Goal: Navigation & Orientation: Find specific page/section

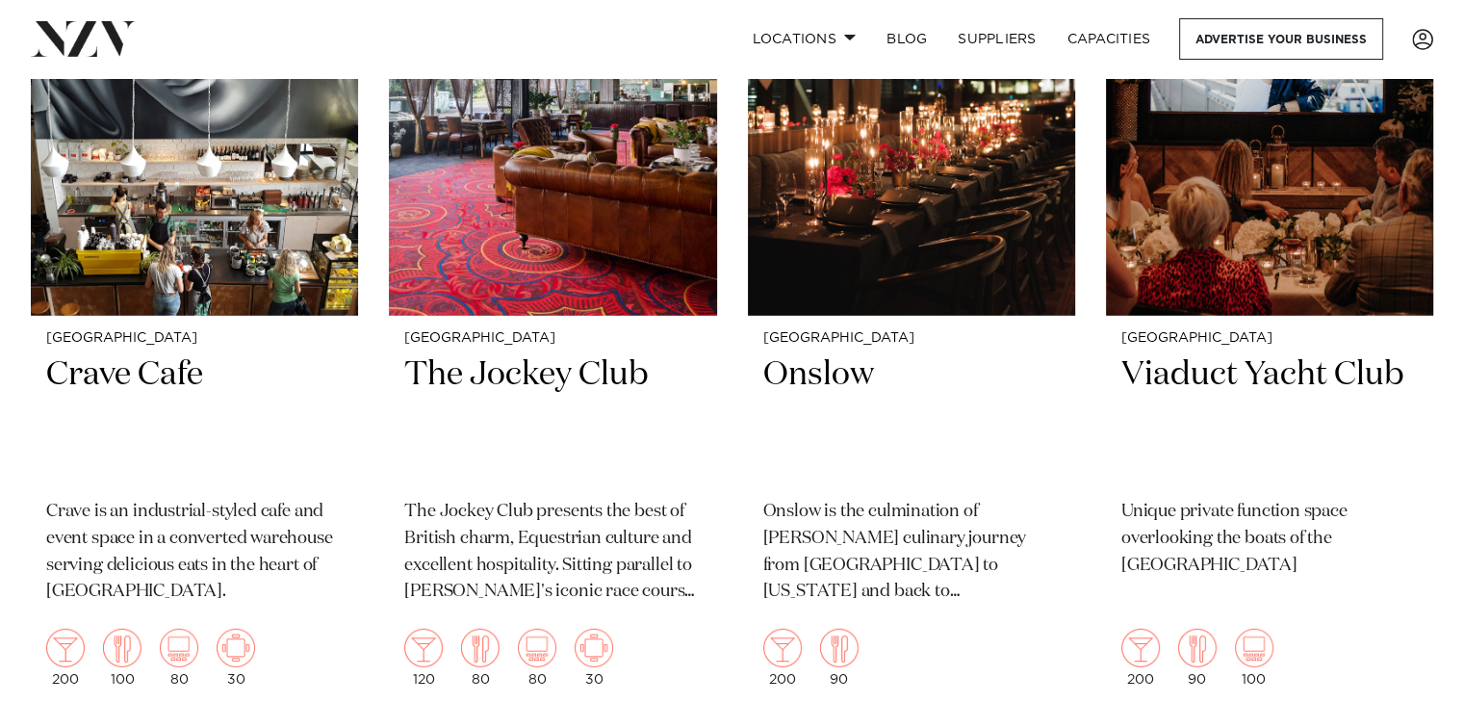
scroll to position [19956, 0]
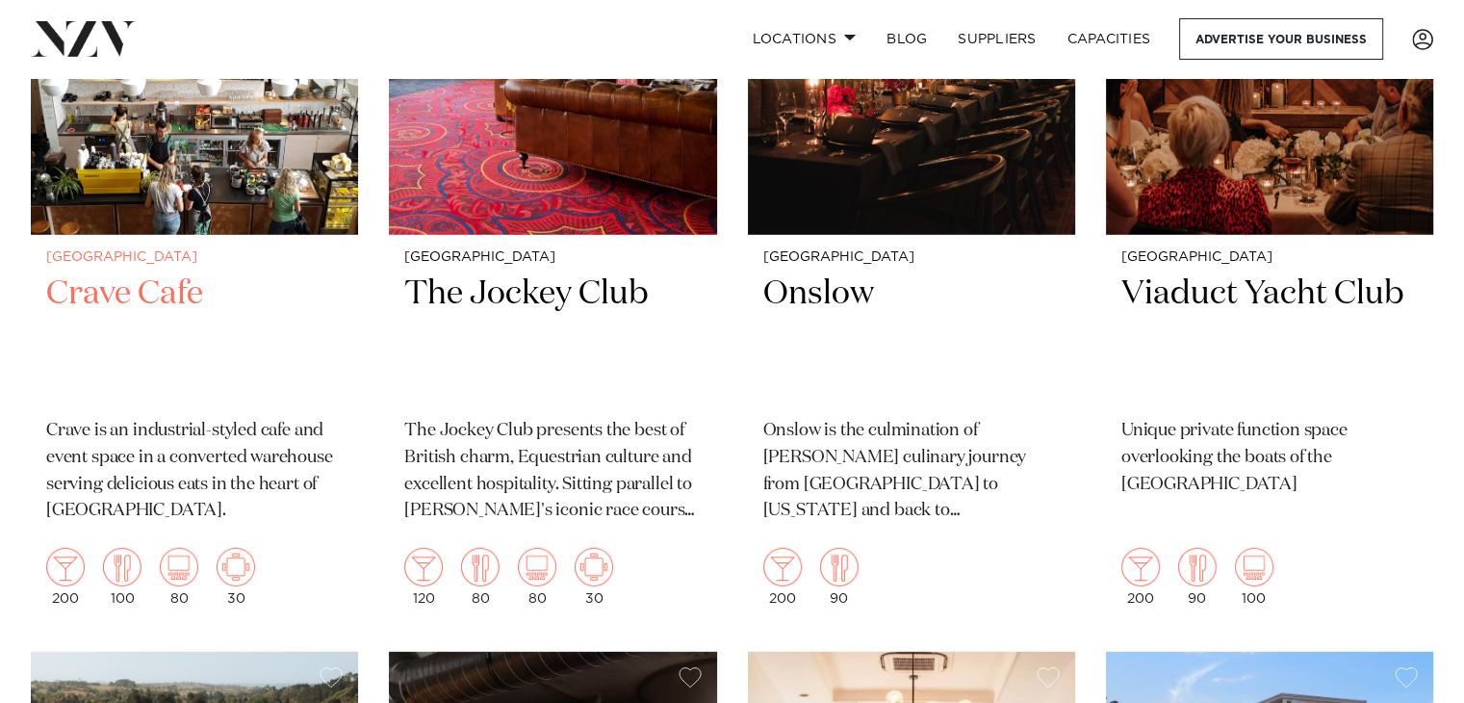
click at [244, 548] on img at bounding box center [236, 567] width 39 height 39
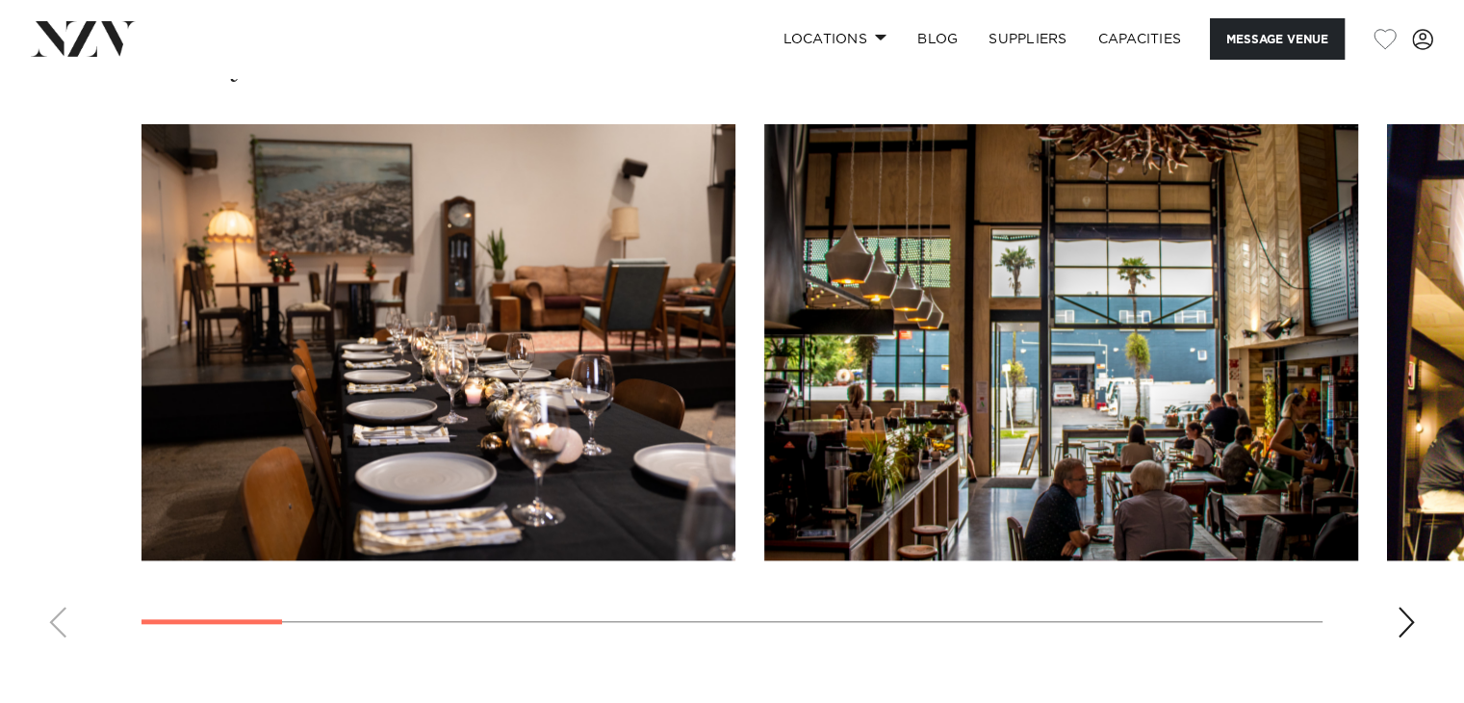
scroll to position [1741, 0]
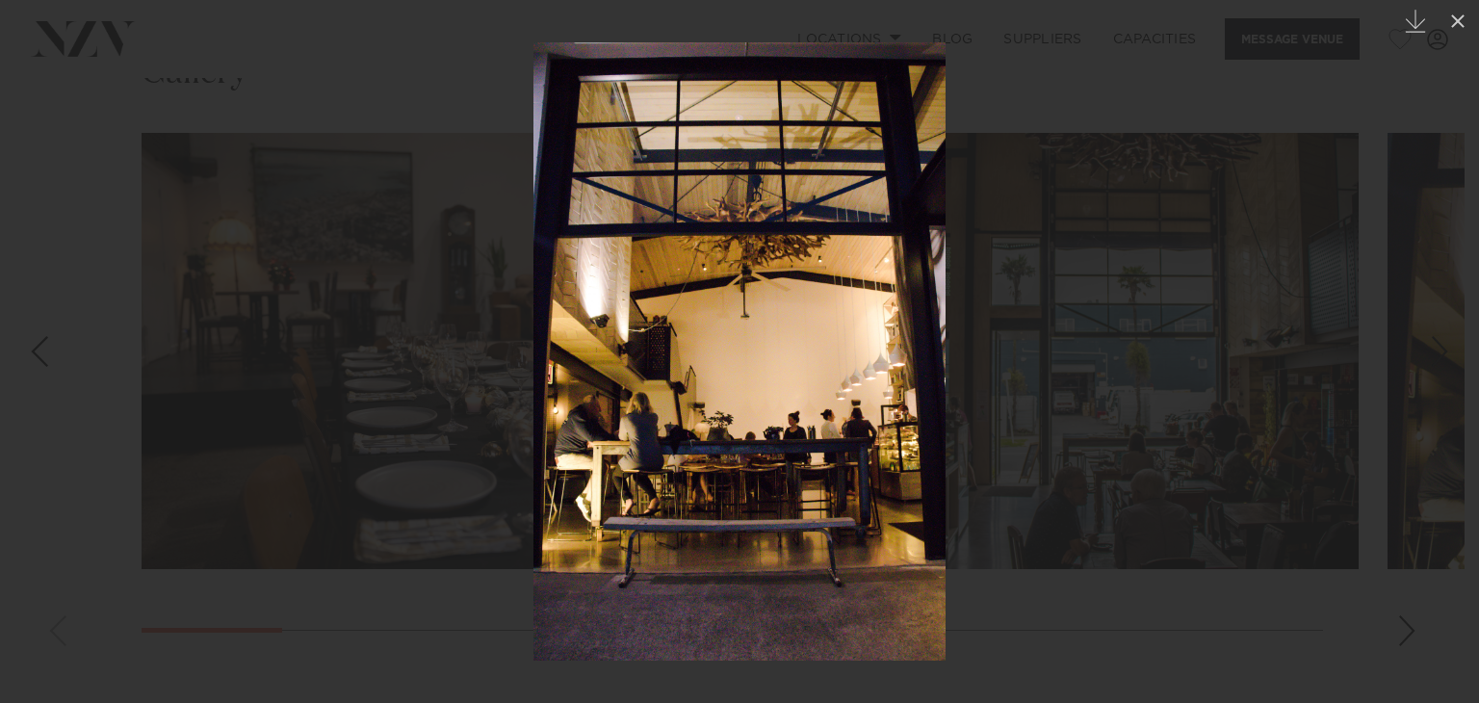
click at [1396, 357] on div at bounding box center [739, 351] width 1479 height 703
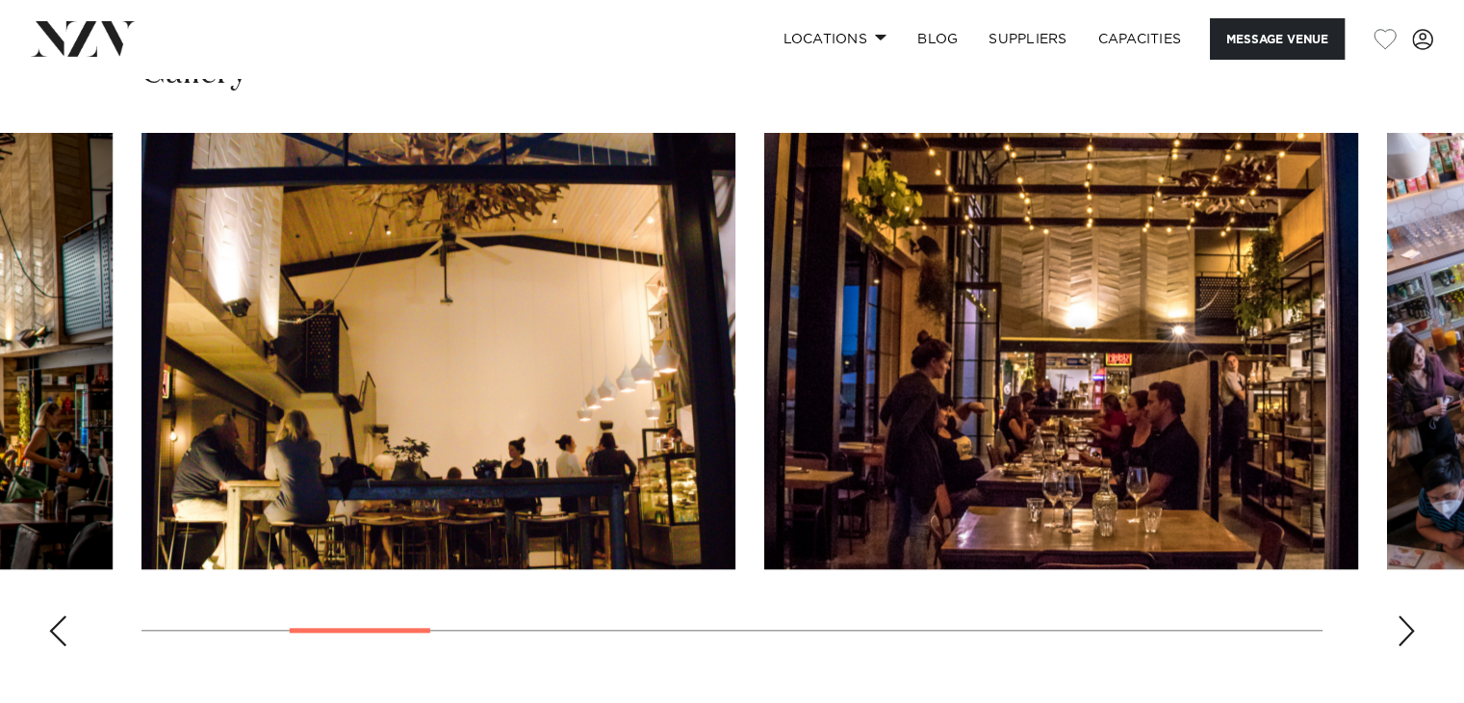
click at [1411, 630] on div "Next slide" at bounding box center [1406, 630] width 19 height 31
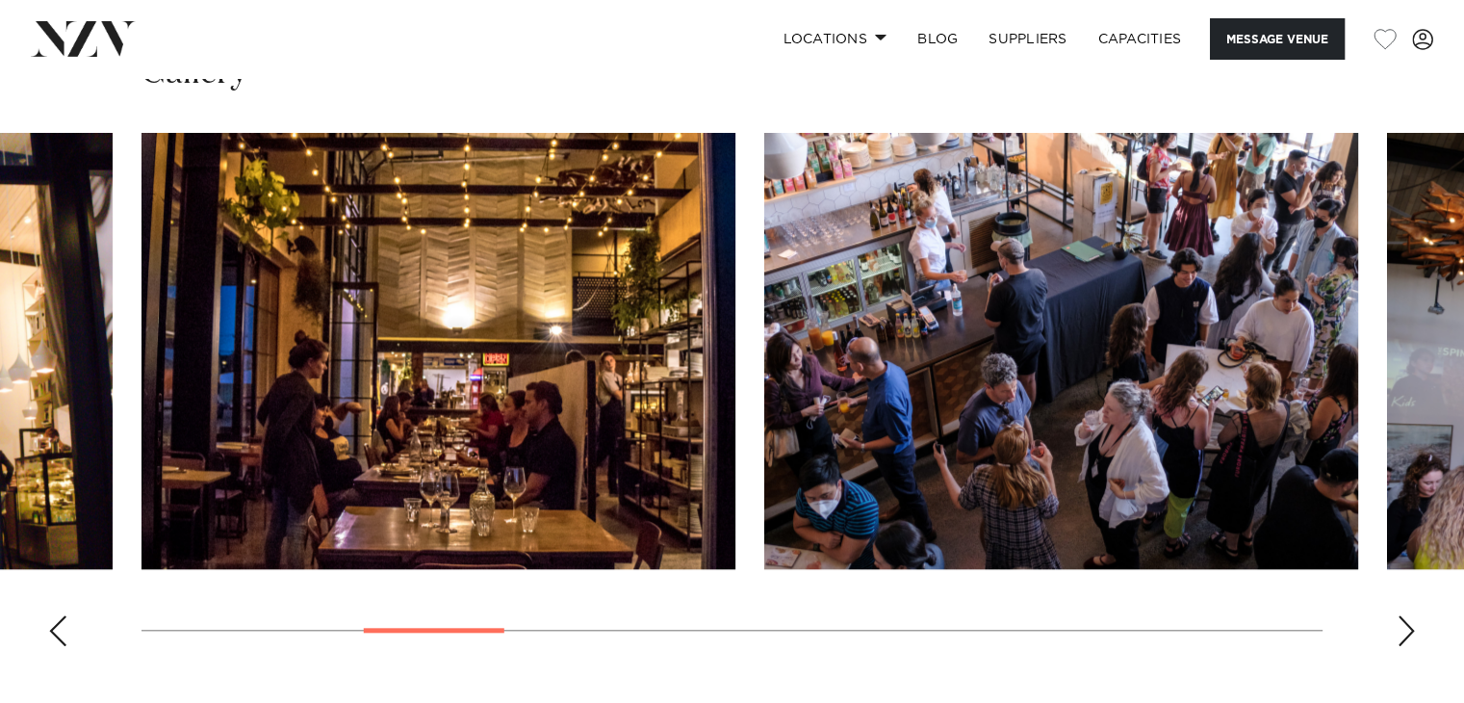
click at [1397, 638] on div "Next slide" at bounding box center [1406, 630] width 19 height 31
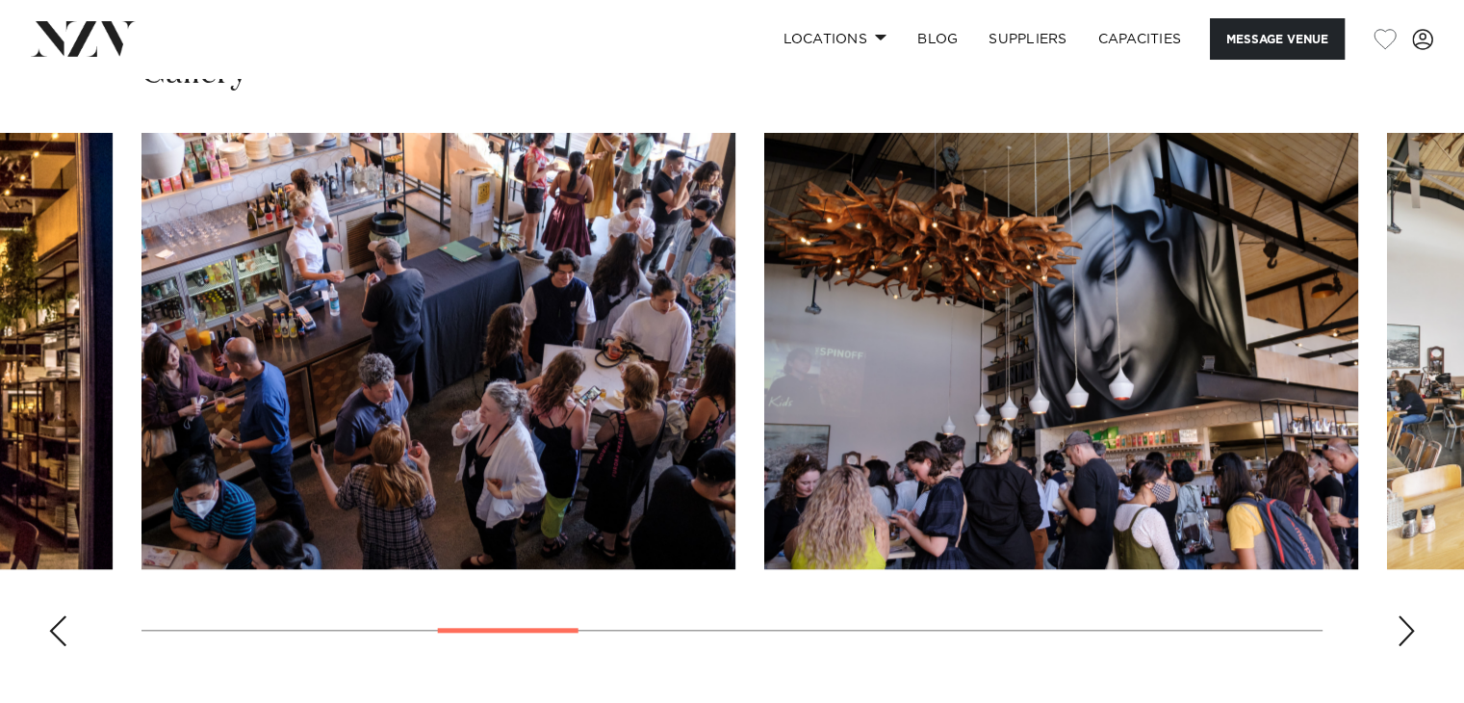
click at [1397, 638] on div "Next slide" at bounding box center [1406, 630] width 19 height 31
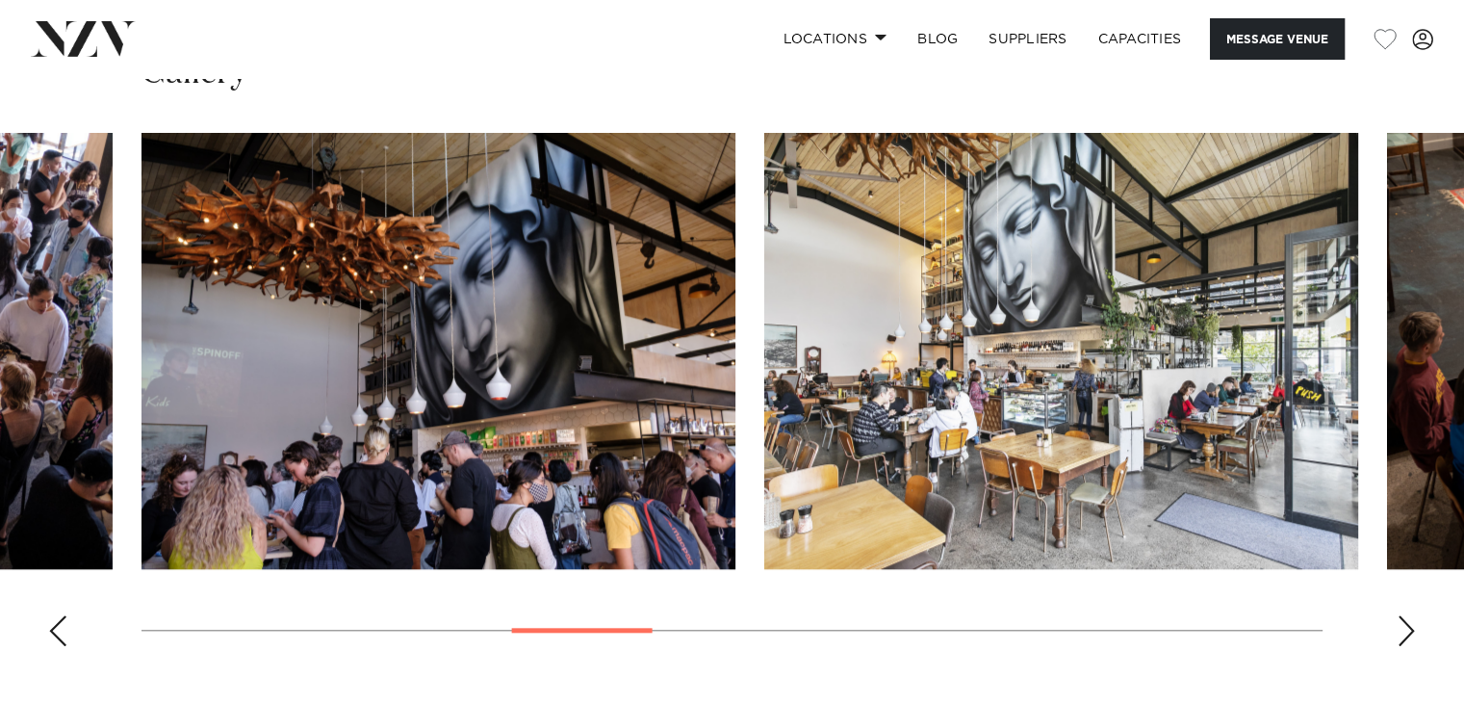
click at [1397, 638] on div "Next slide" at bounding box center [1406, 630] width 19 height 31
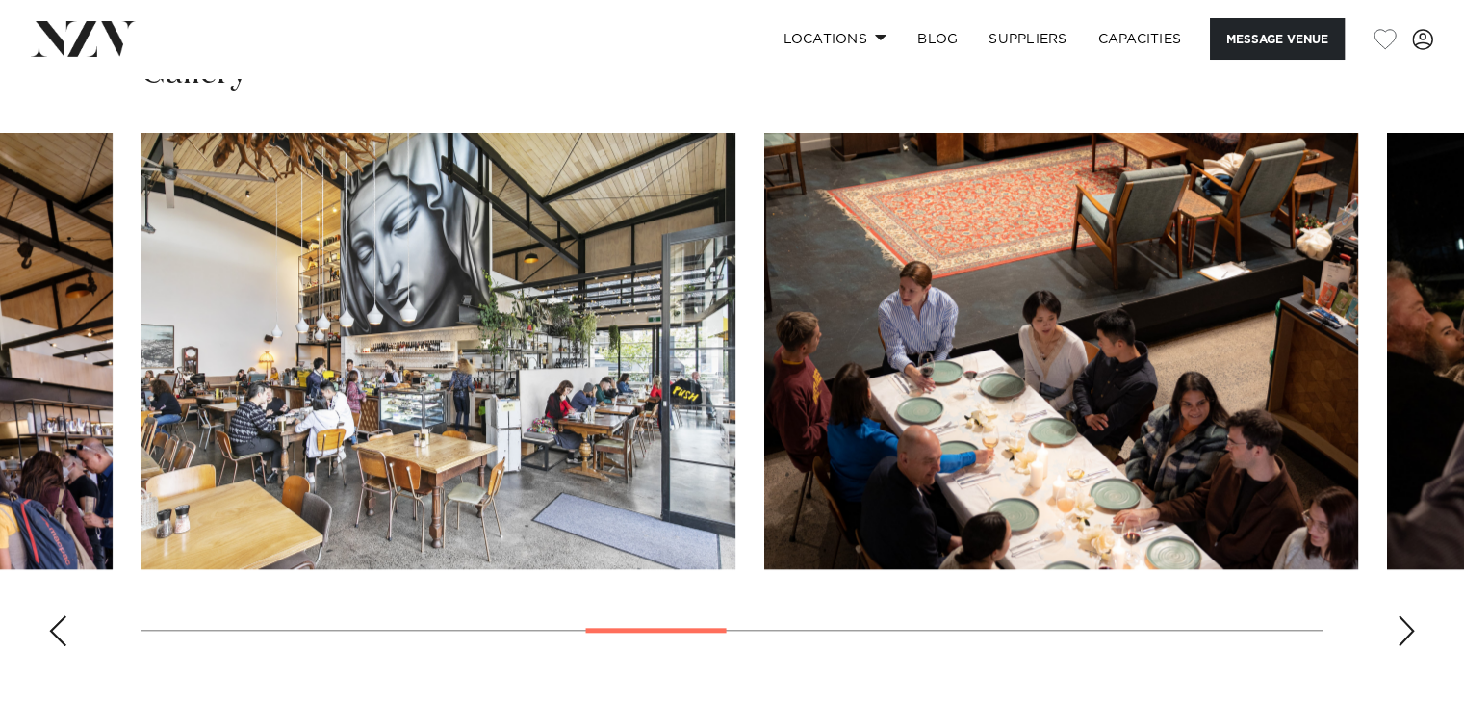
click at [1397, 638] on div "Next slide" at bounding box center [1406, 630] width 19 height 31
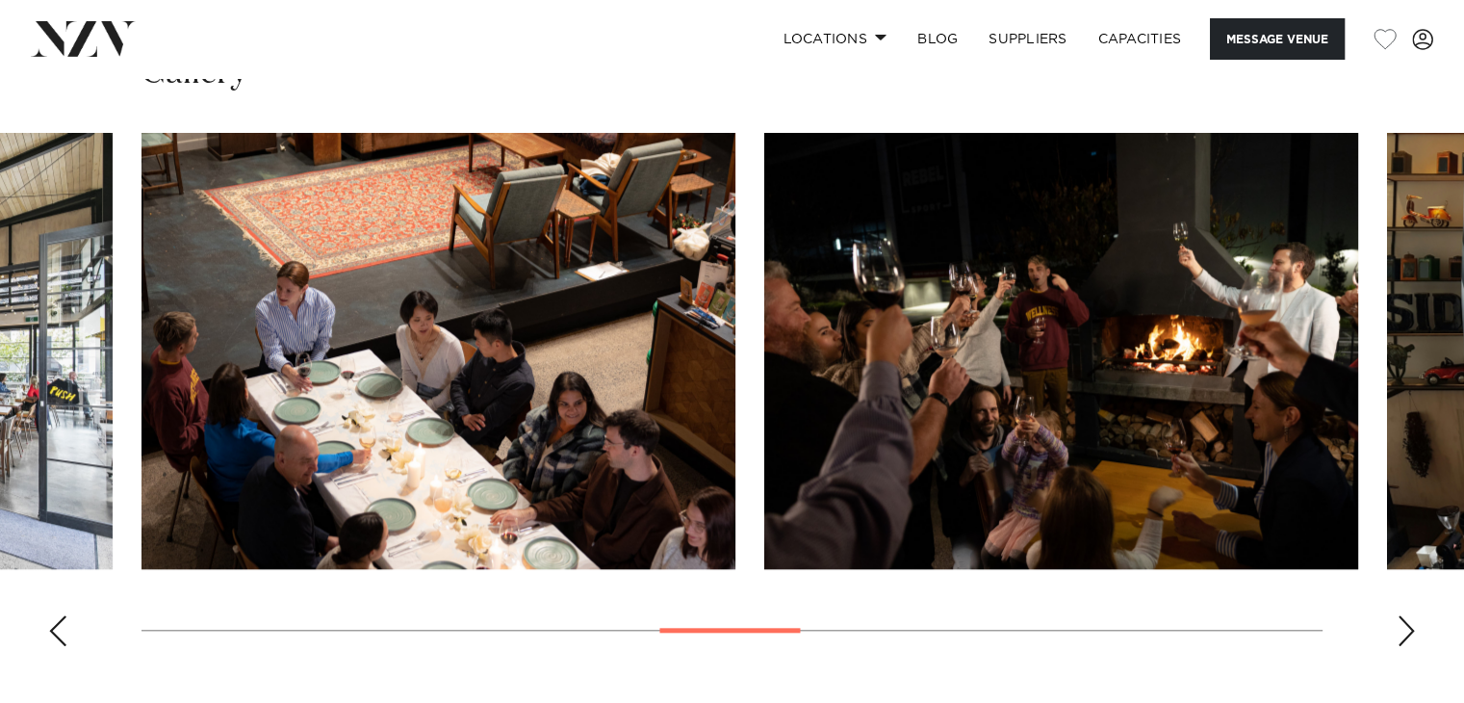
click at [1397, 638] on div "Next slide" at bounding box center [1406, 630] width 19 height 31
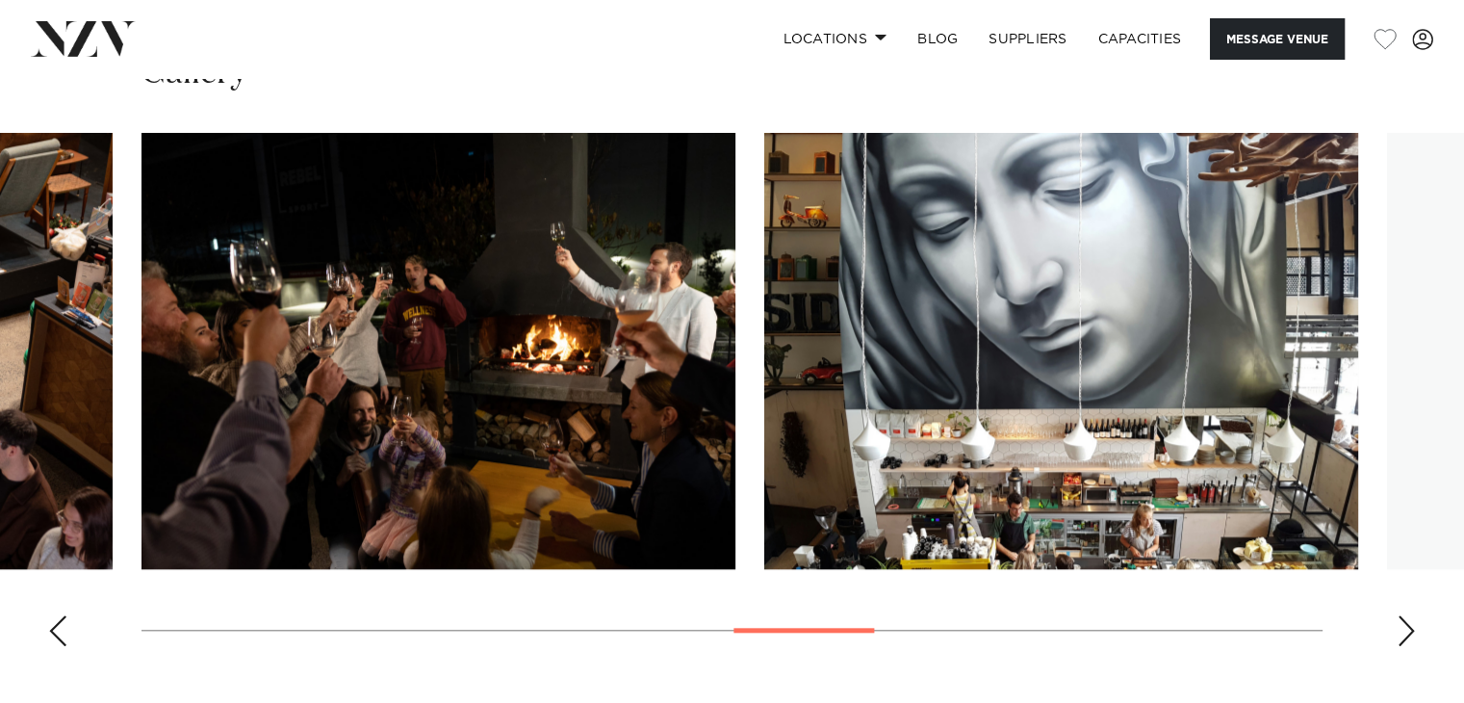
click at [1397, 638] on div "Next slide" at bounding box center [1406, 630] width 19 height 31
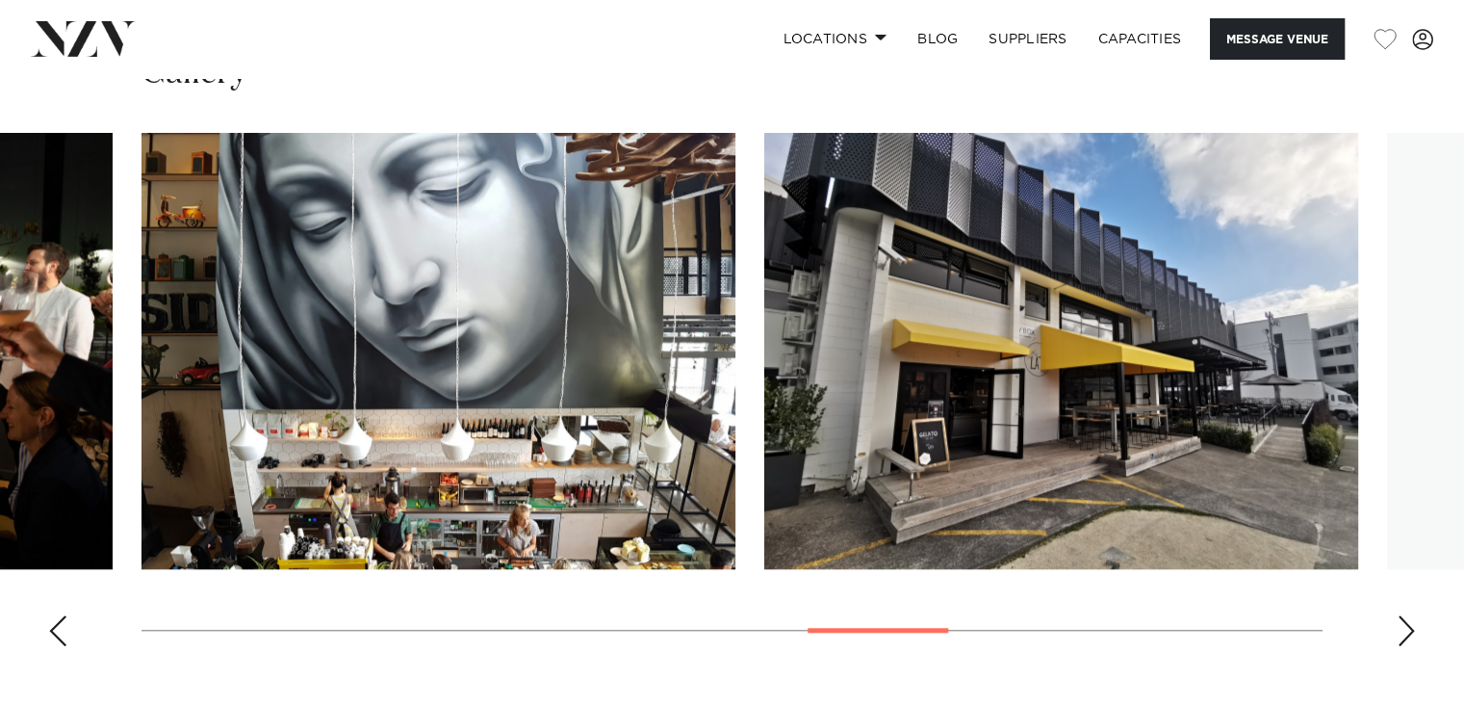
click at [1397, 638] on div "Next slide" at bounding box center [1406, 630] width 19 height 31
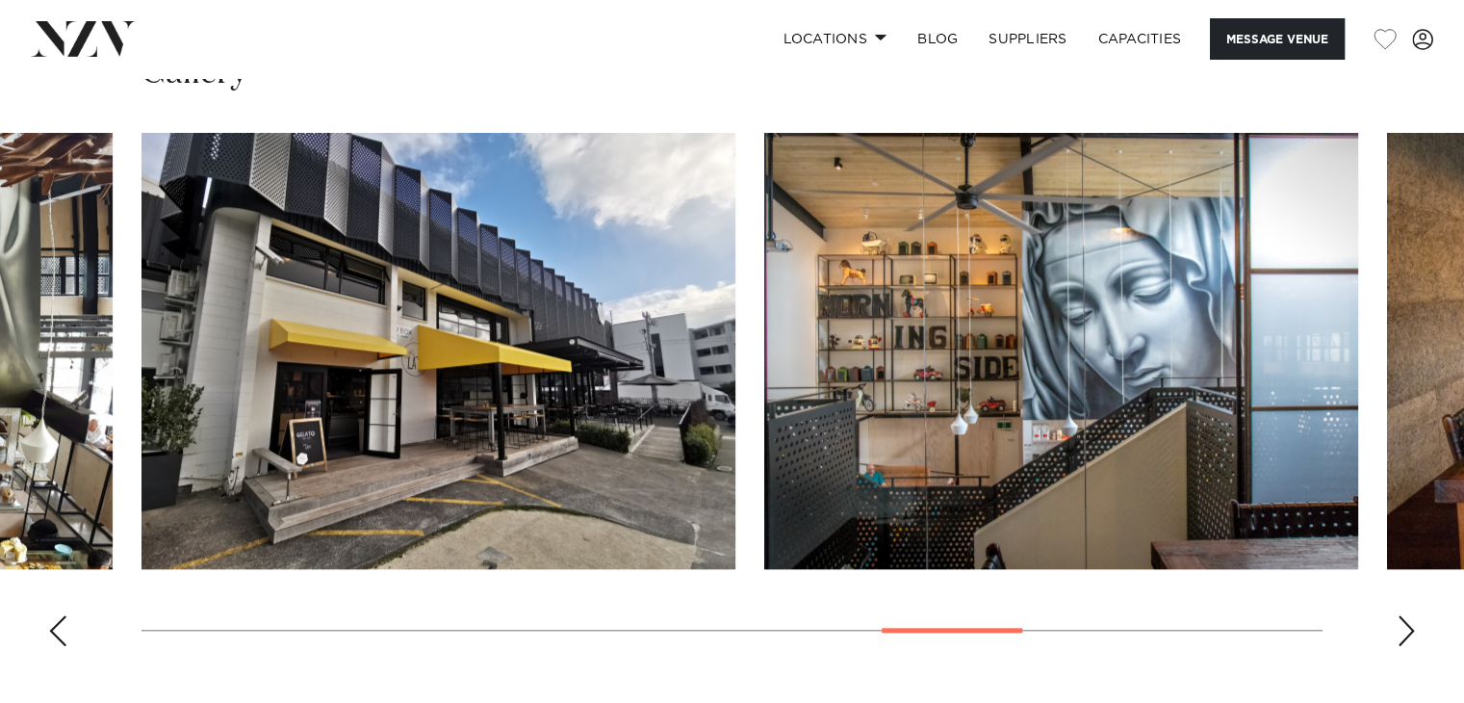
click at [1397, 638] on div "Next slide" at bounding box center [1406, 630] width 19 height 31
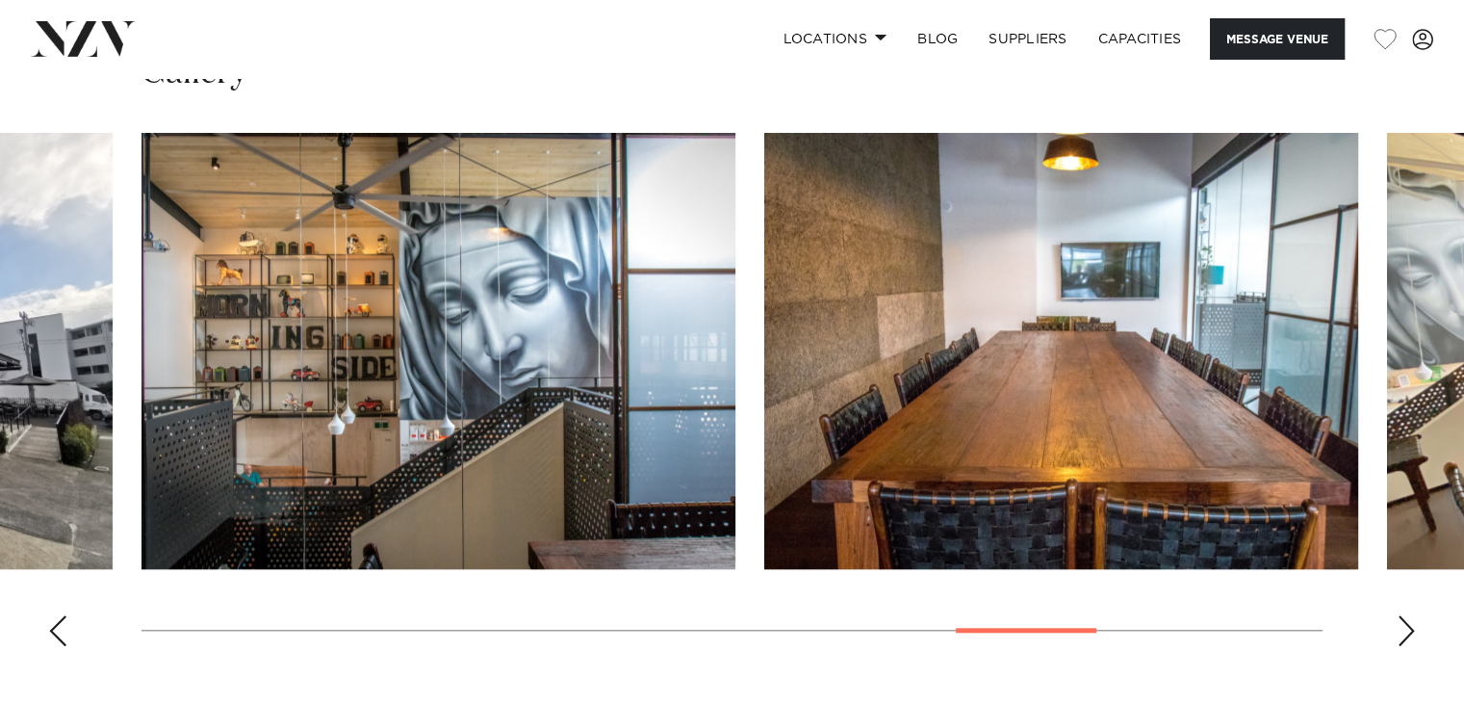
click at [1397, 638] on div "Next slide" at bounding box center [1406, 630] width 19 height 31
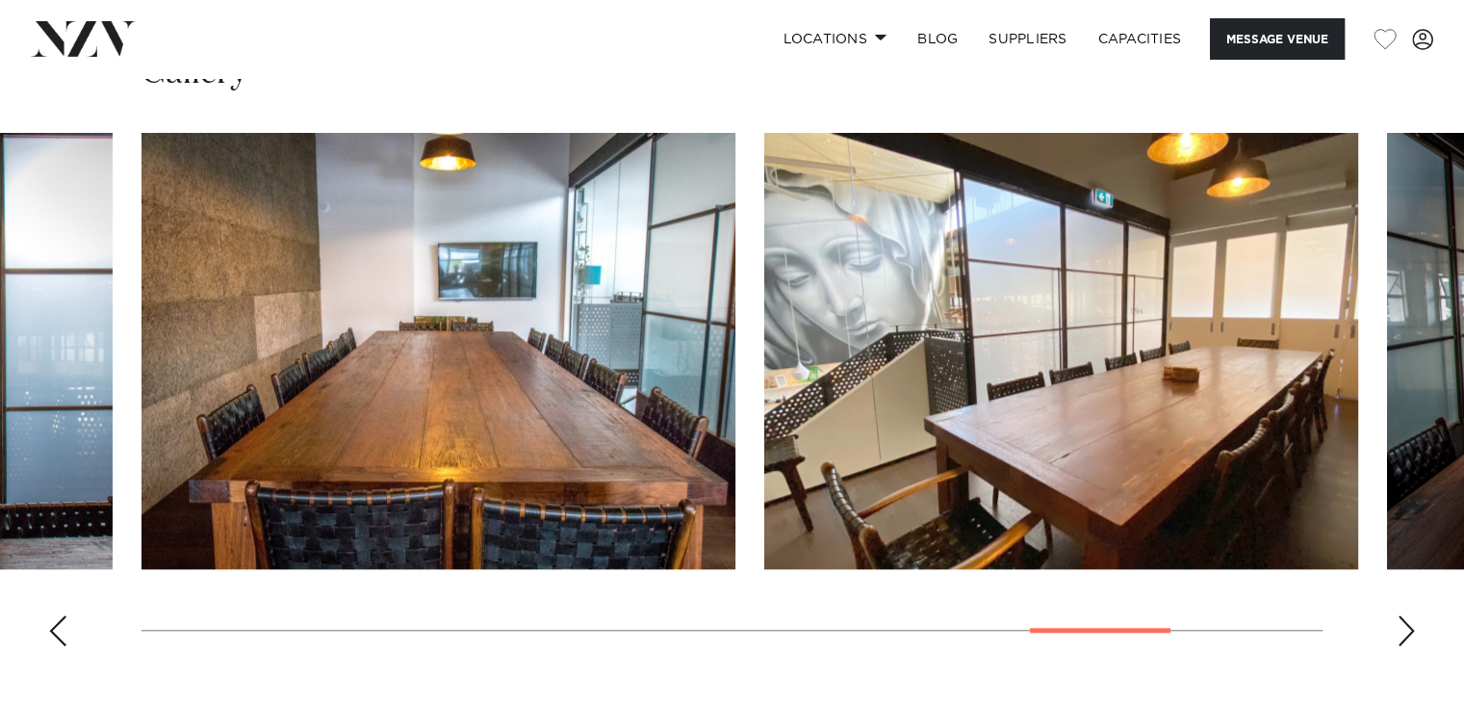
click at [1397, 638] on div "Next slide" at bounding box center [1406, 630] width 19 height 31
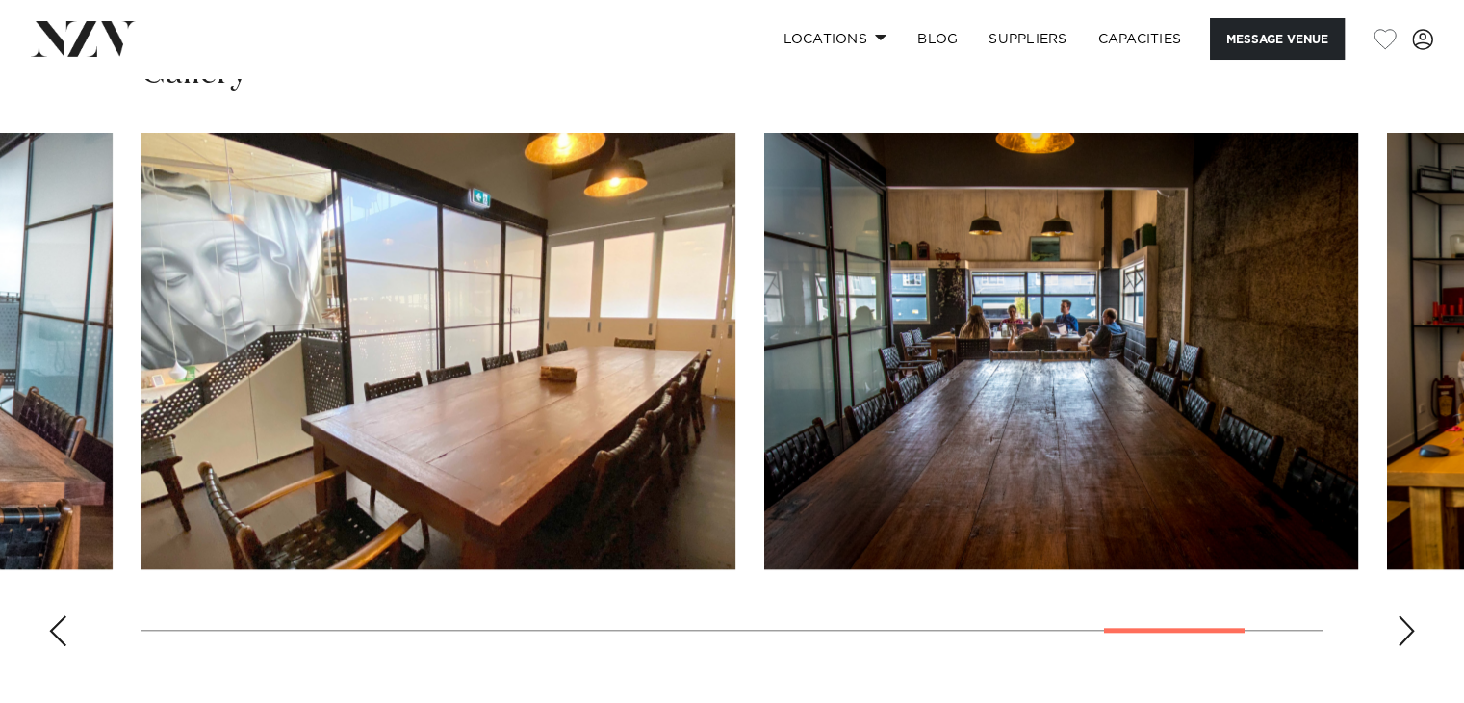
click at [1397, 638] on div "Next slide" at bounding box center [1406, 630] width 19 height 31
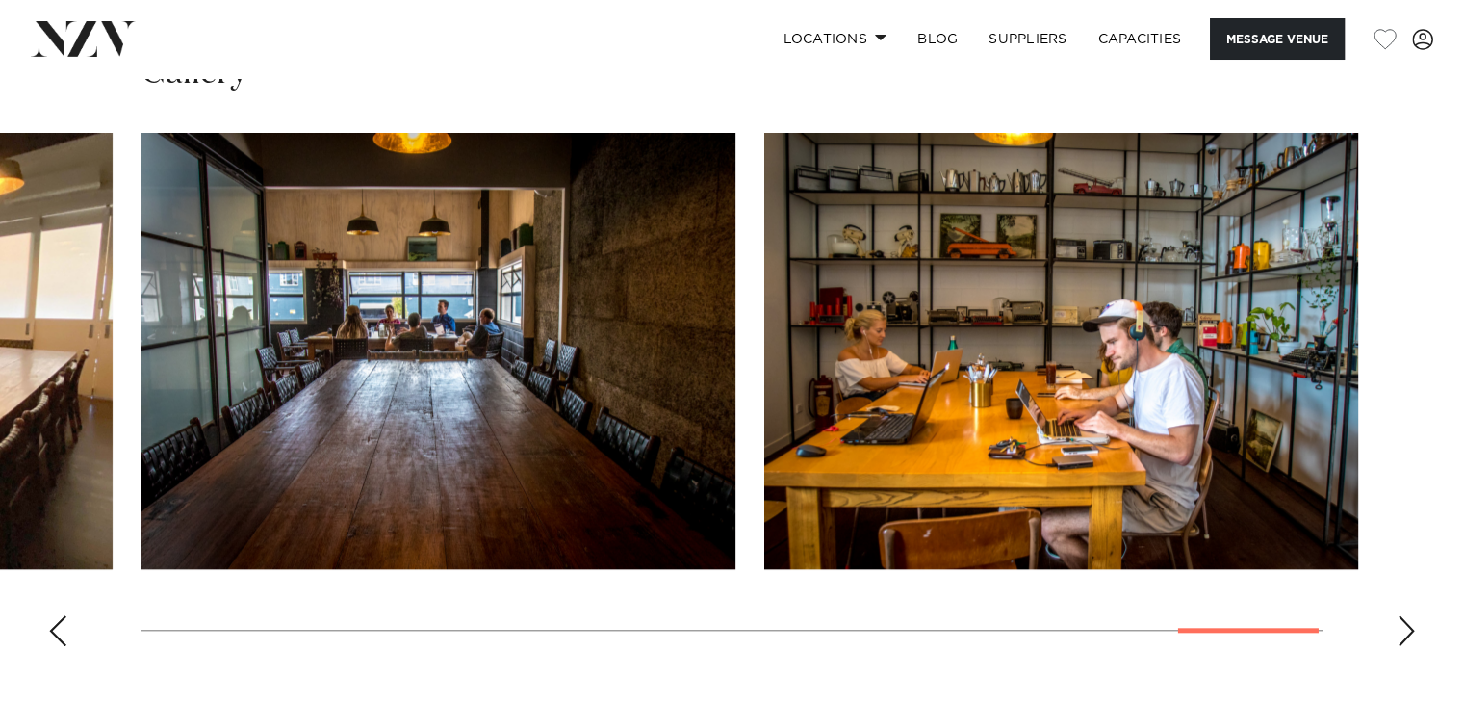
click at [1397, 638] on div "Next slide" at bounding box center [1406, 630] width 19 height 31
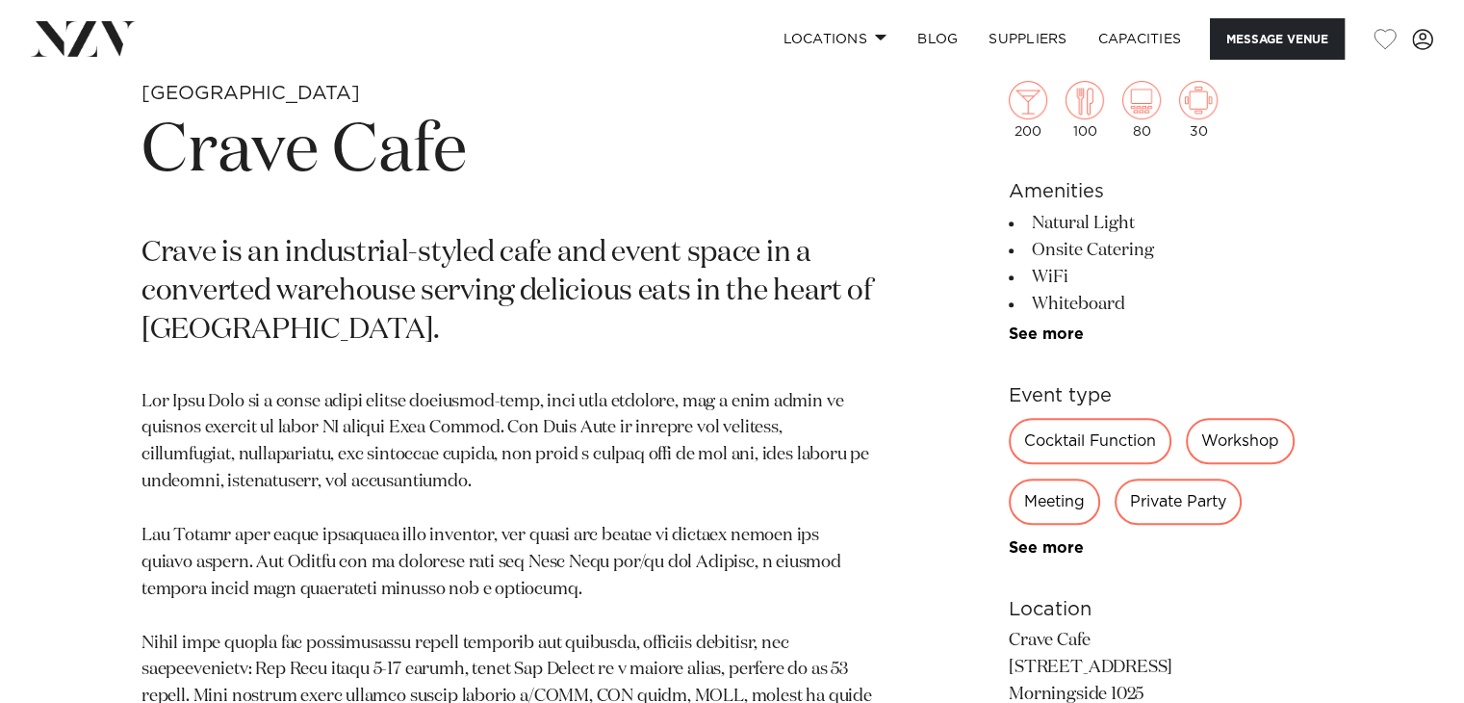
scroll to position [651, 0]
